Goal: Task Accomplishment & Management: Use online tool/utility

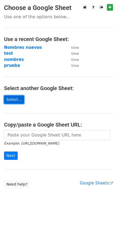
click at [15, 100] on link "Select..." at bounding box center [14, 100] width 20 height 8
click at [13, 100] on link "Select..." at bounding box center [14, 100] width 20 height 8
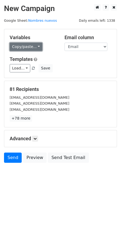
click at [34, 47] on link "Copy/paste..." at bounding box center [26, 47] width 33 height 8
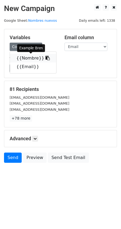
click at [30, 58] on link "{{Nombre}}" at bounding box center [33, 58] width 46 height 9
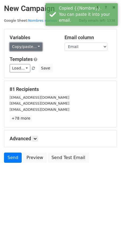
click at [27, 46] on link "Copy/paste..." at bounding box center [26, 47] width 33 height 8
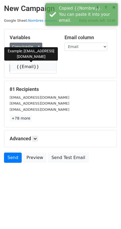
click at [29, 65] on link "{{Email}}" at bounding box center [33, 67] width 46 height 9
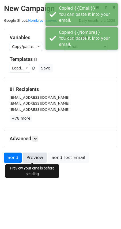
click at [31, 157] on link "Preview" at bounding box center [35, 158] width 24 height 10
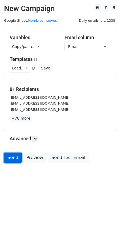
click at [11, 156] on link "Send" at bounding box center [13, 158] width 18 height 10
